Goal: Transaction & Acquisition: Obtain resource

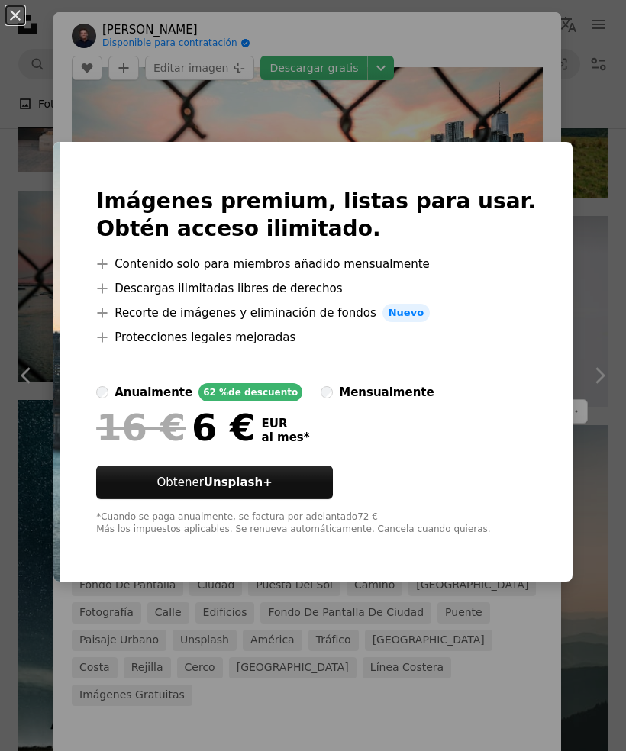
scroll to position [789, 0]
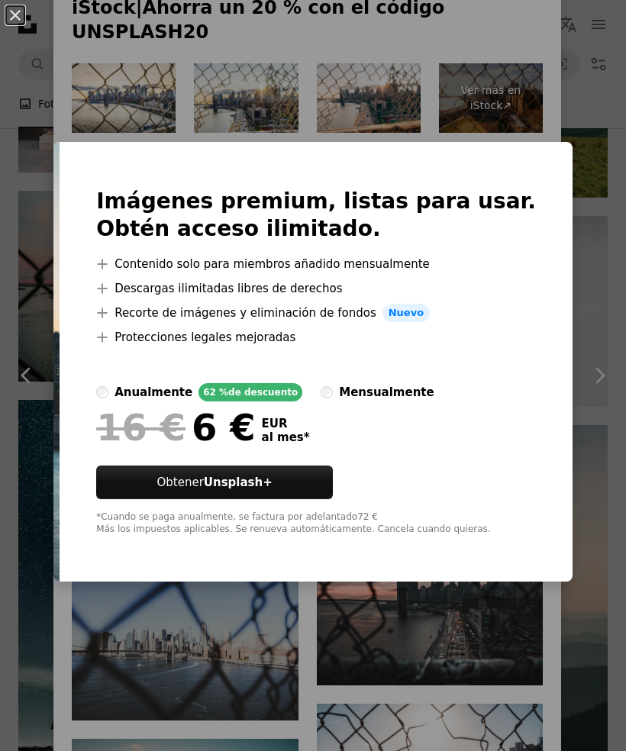
click at [60, 247] on img at bounding box center [56, 361] width 6 height 439
click at [603, 204] on div "An X shape Imágenes premium, listas para usar. Obtén acceso ilimitado. A plus s…" at bounding box center [313, 375] width 626 height 751
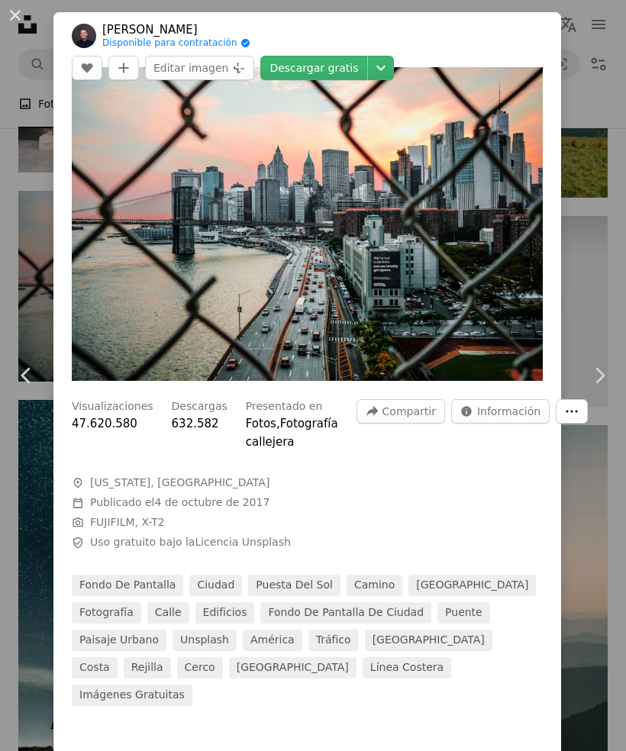
click at [565, 416] on icon "More Actions" at bounding box center [572, 411] width 14 height 14
click at [508, 526] on dialog "An X shape Chevron left Chevron right [PERSON_NAME] Disponible para contratació…" at bounding box center [313, 375] width 626 height 751
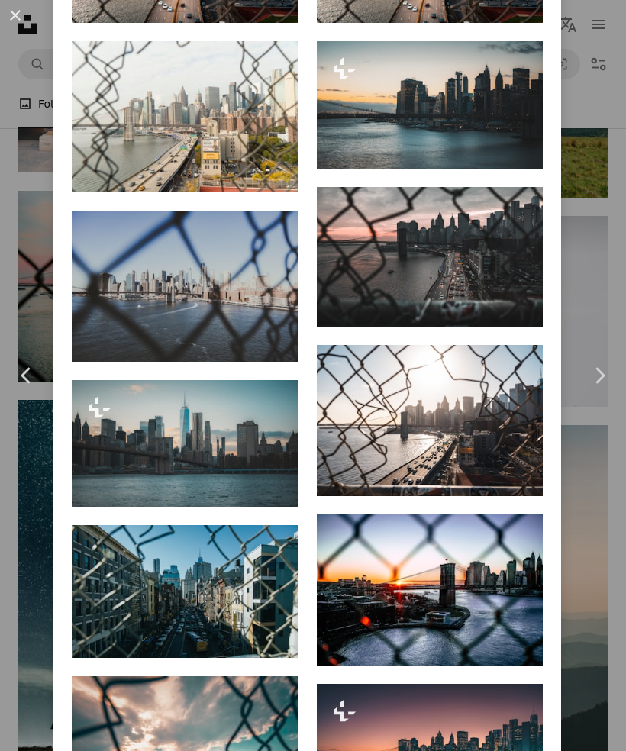
scroll to position [1146, 0]
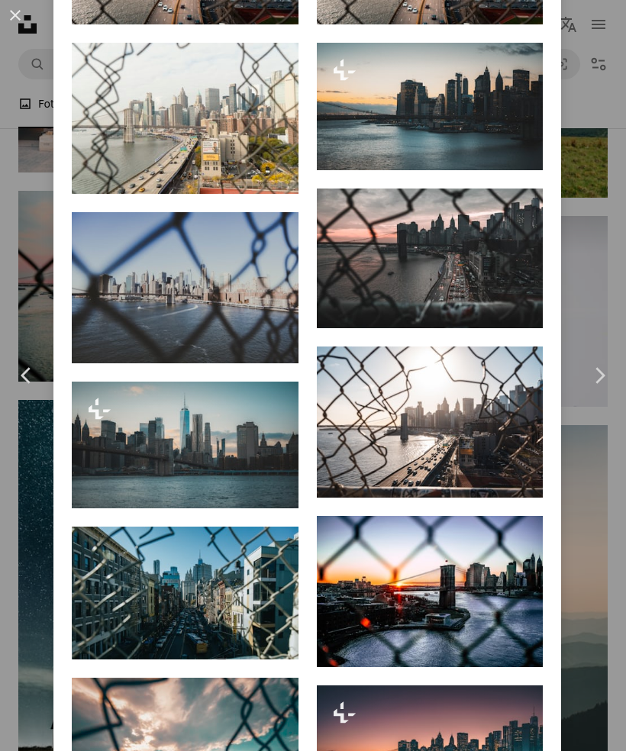
click at [518, 64] on icon "A plus sign" at bounding box center [512, 70] width 12 height 12
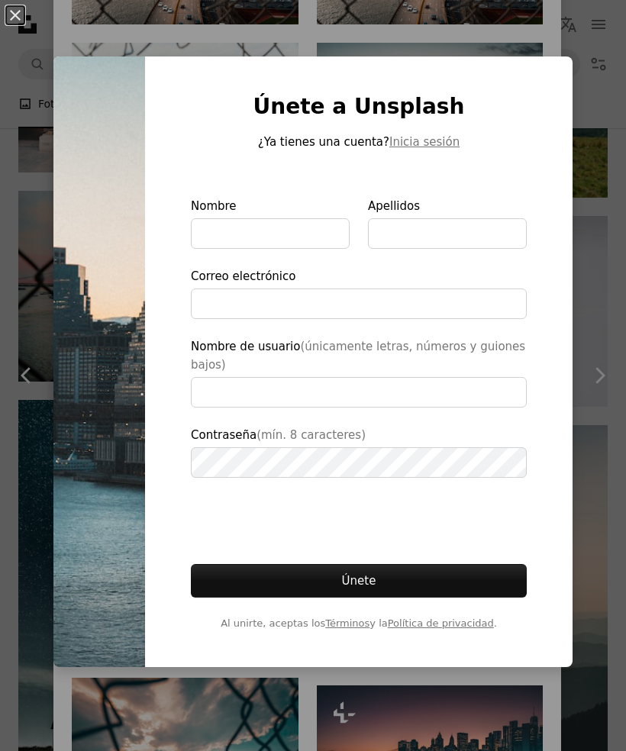
click at [537, 77] on div "An X shape Únete a Unsplash ¿Ya tienes una cuenta? Inicia sesión Nombre Apellid…" at bounding box center [313, 375] width 626 height 751
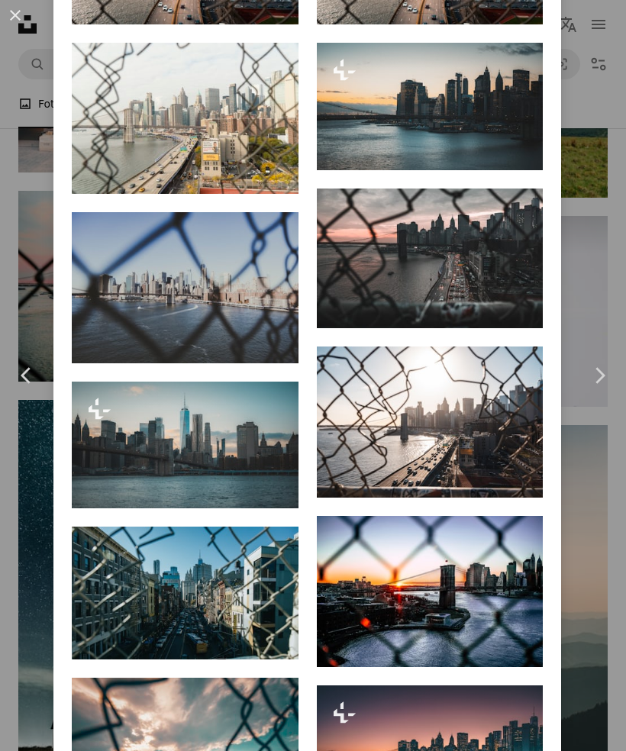
click at [484, 58] on button "A heart" at bounding box center [475, 70] width 31 height 24
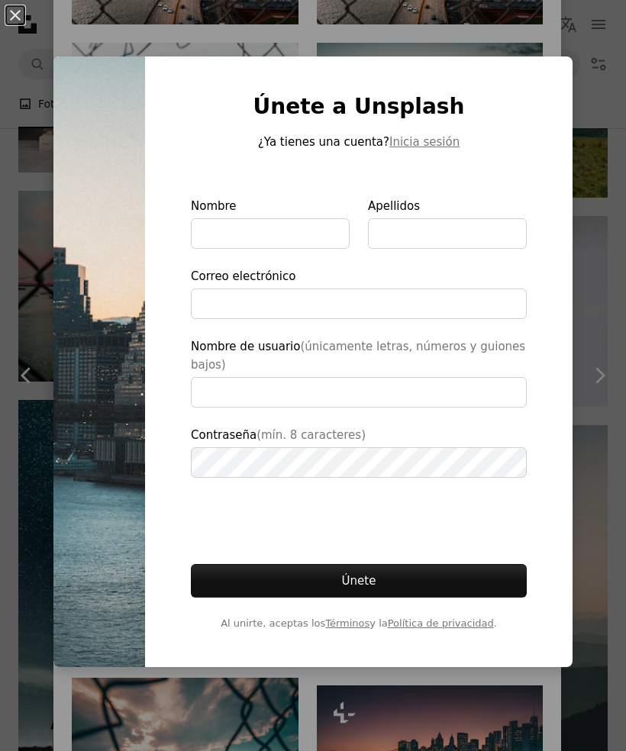
click at [584, 115] on div "An X shape Únete a Unsplash ¿Ya tienes una cuenta? Inicia sesión Nombre Apellid…" at bounding box center [313, 375] width 626 height 751
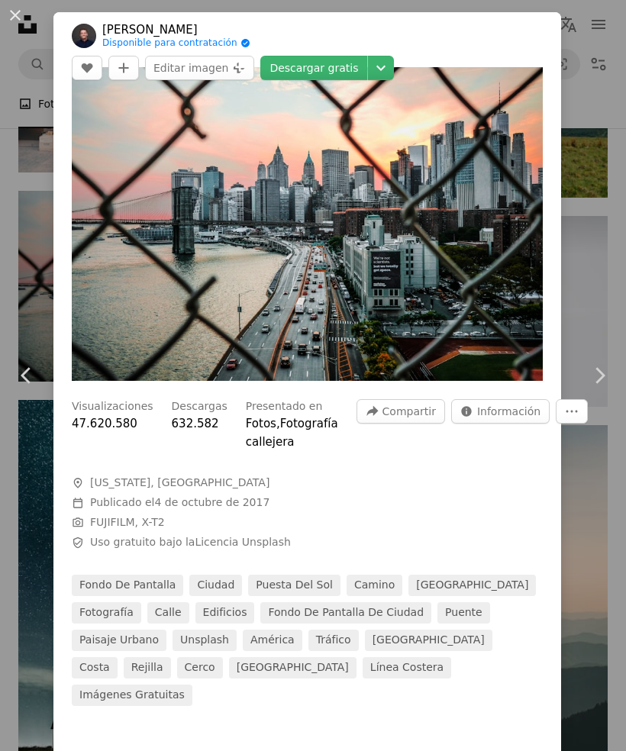
click at [10, 6] on button "An X shape" at bounding box center [15, 15] width 18 height 18
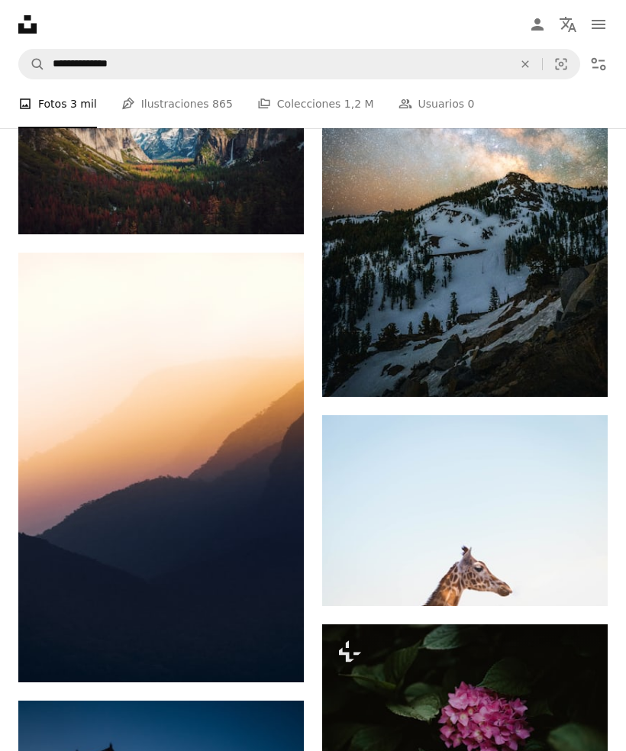
scroll to position [47295, 0]
